Goal: Find specific page/section

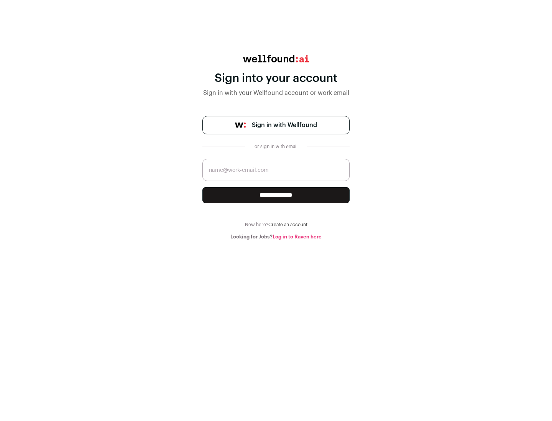
click at [284, 125] on span "Sign in with Wellfound" at bounding box center [284, 125] width 65 height 9
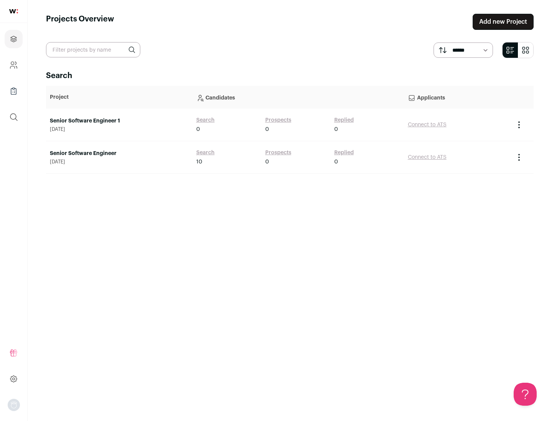
click at [119, 154] on link "Senior Software Engineer" at bounding box center [119, 154] width 139 height 8
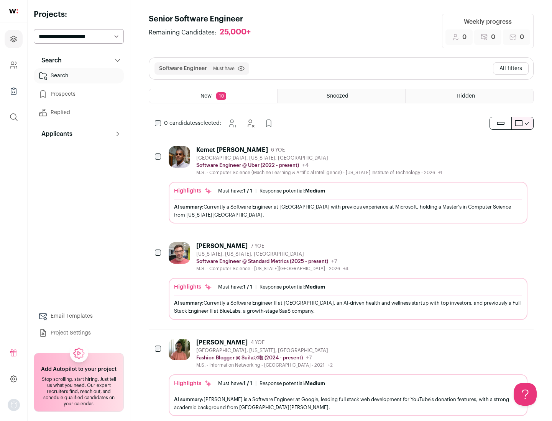
click at [341, 185] on div "Highlights Must have: 1 / 1 How many must haves have been fulfilled? | Response…" at bounding box center [348, 203] width 359 height 42
